Goal: Book appointment/travel/reservation

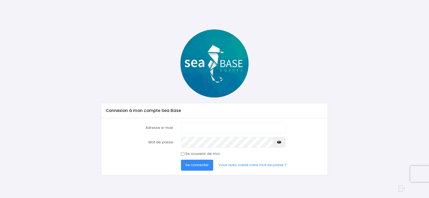
type input "[EMAIL_ADDRESS][DOMAIN_NAME]"
click at [196, 166] on span "Se connecter" at bounding box center [197, 164] width 24 height 5
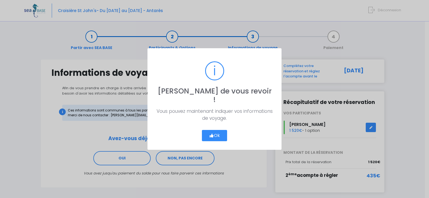
click at [215, 130] on button "Ok" at bounding box center [214, 135] width 25 height 11
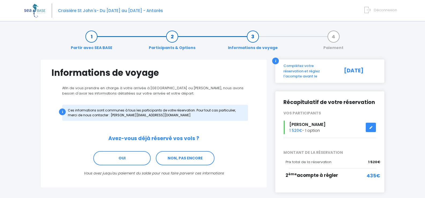
click at [183, 46] on link "Participants & Options" at bounding box center [172, 42] width 52 height 17
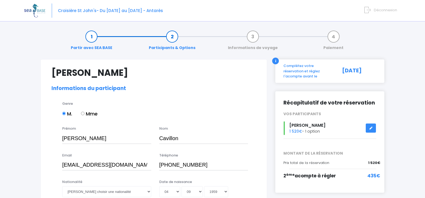
select select "N4"
